Goal: Task Accomplishment & Management: Manage account settings

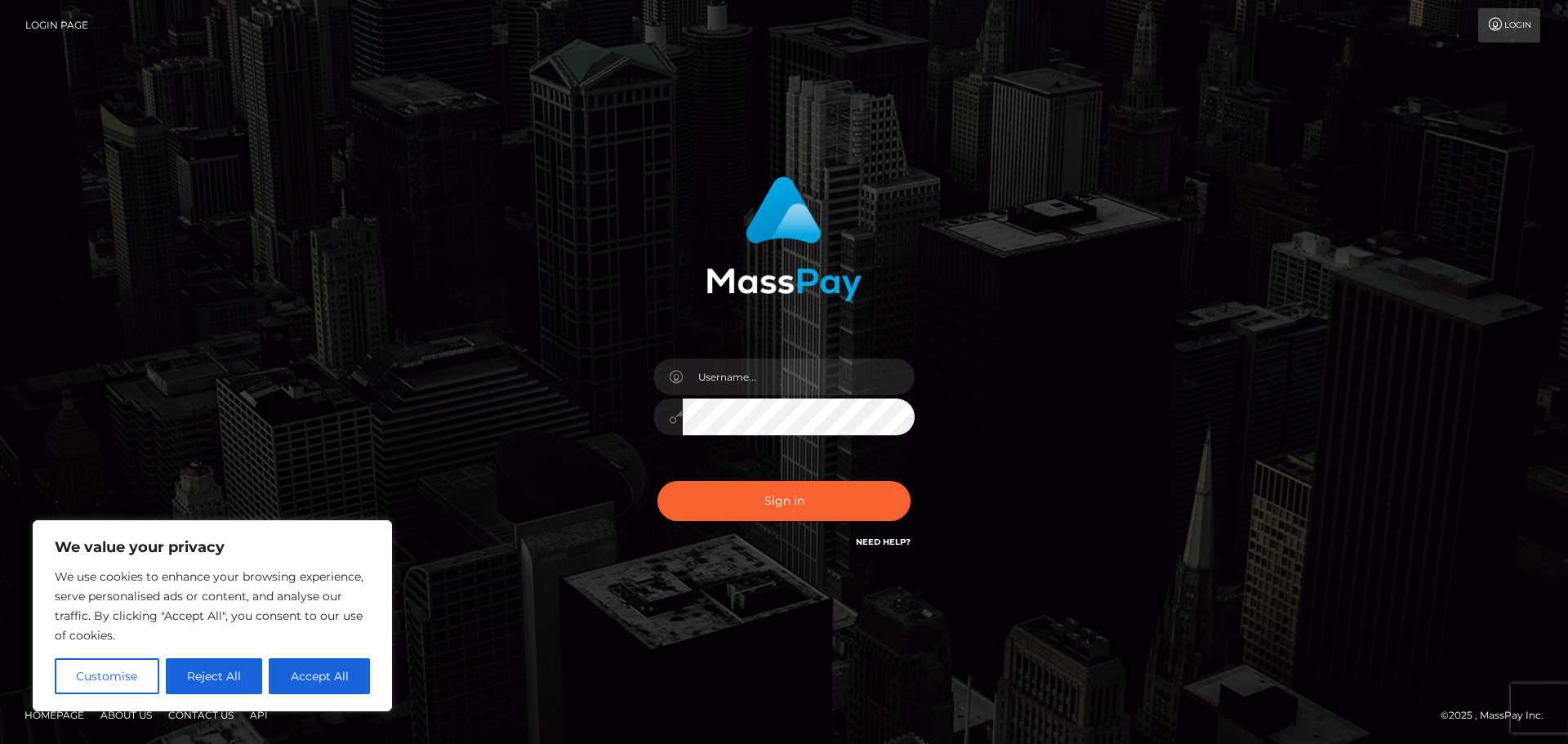
click at [775, 384] on input "text" at bounding box center [799, 376] width 232 height 37
type input "ivypox@gmail.com"
click at [666, 408] on div at bounding box center [784, 414] width 261 height 32
click at [721, 488] on button "Sign in" at bounding box center [783, 501] width 253 height 40
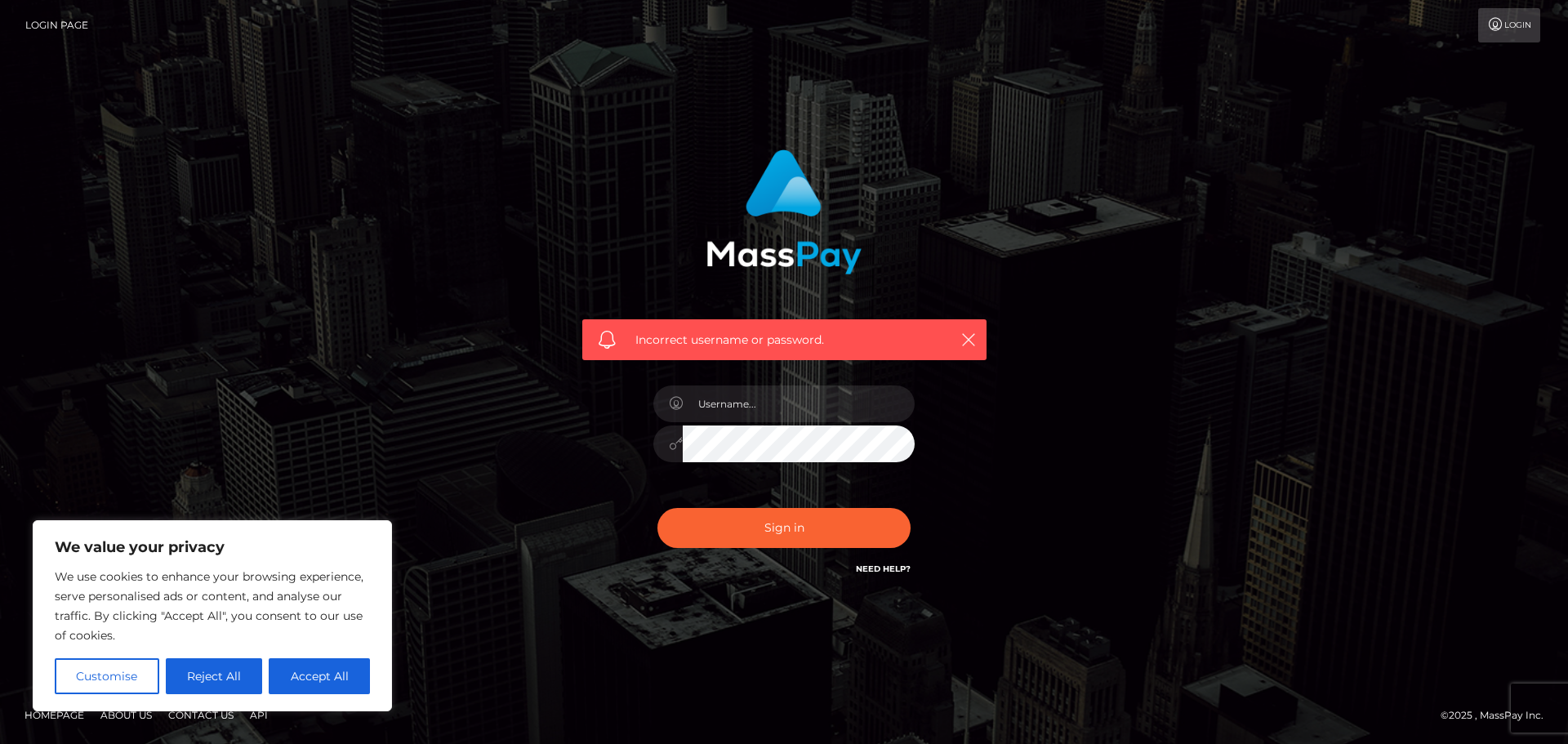
click at [1525, 30] on link "Login" at bounding box center [1509, 25] width 62 height 34
